Goal: Task Accomplishment & Management: Manage account settings

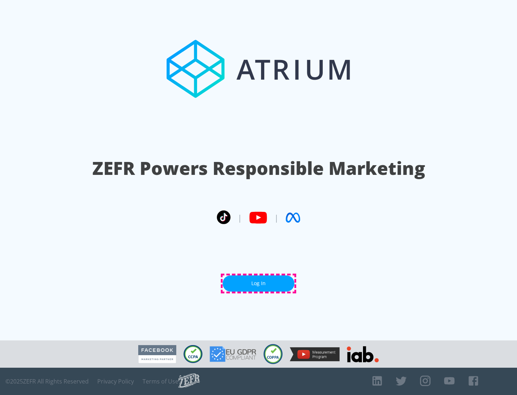
click at [258, 283] on link "Log In" at bounding box center [259, 283] width 72 height 16
